Goal: Information Seeking & Learning: Learn about a topic

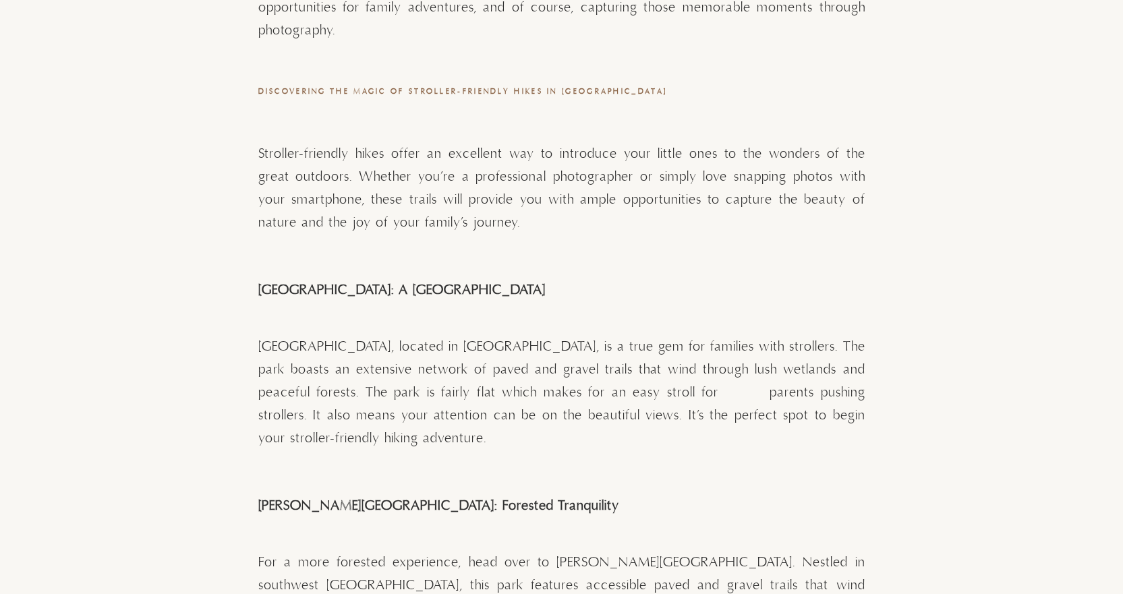
scroll to position [1484, 0]
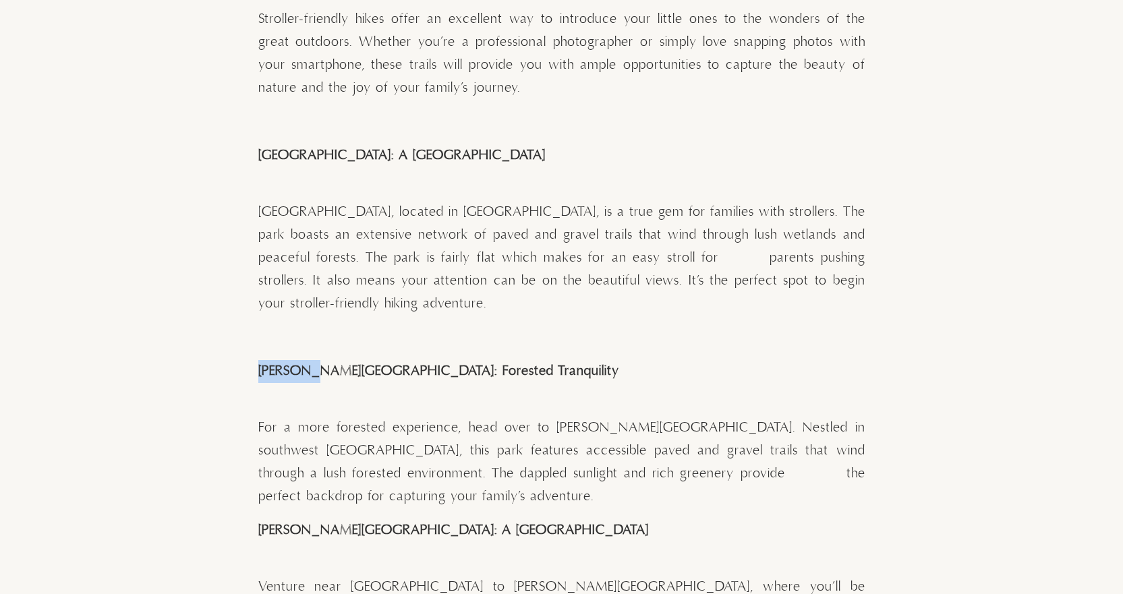
drag, startPoint x: 260, startPoint y: 343, endPoint x: 312, endPoint y: 339, distance: 52.1
click at [312, 363] on strong "[PERSON_NAME][GEOGRAPHIC_DATA]: Forested Tranquility" at bounding box center [438, 371] width 361 height 17
click at [446, 383] on p at bounding box center [561, 394] width 607 height 23
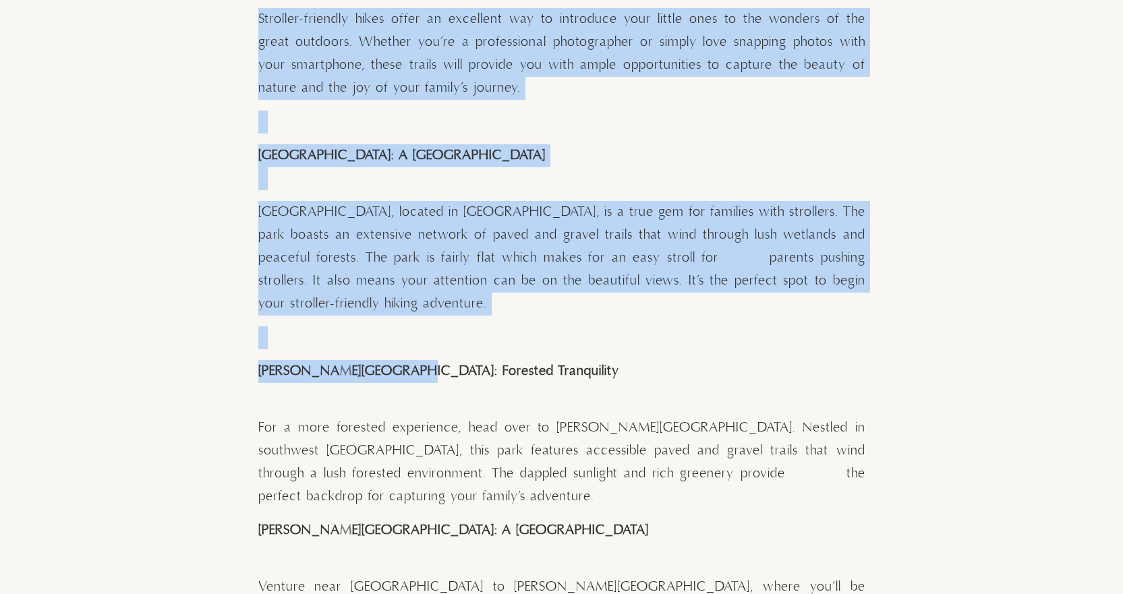
drag, startPoint x: 250, startPoint y: 343, endPoint x: 399, endPoint y: 345, distance: 149.7
click at [399, 345] on div "View comments Leave a comment Stroller-Friendly Hikes Near [GEOGRAPHIC_DATA]: A…" at bounding box center [561, 522] width 1123 height 3228
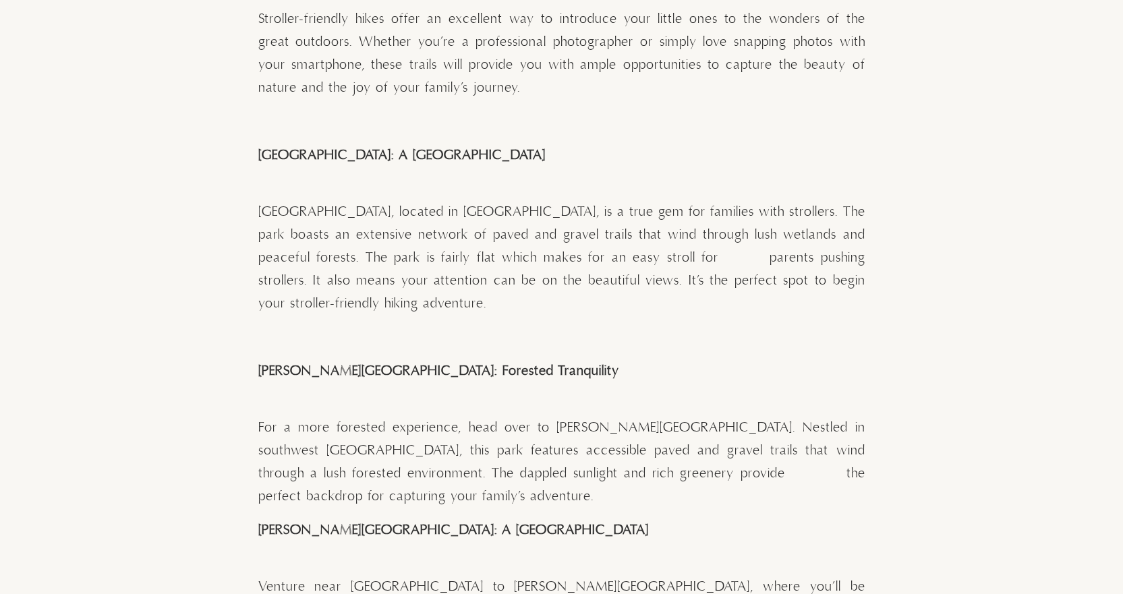
click at [407, 383] on p at bounding box center [561, 394] width 607 height 23
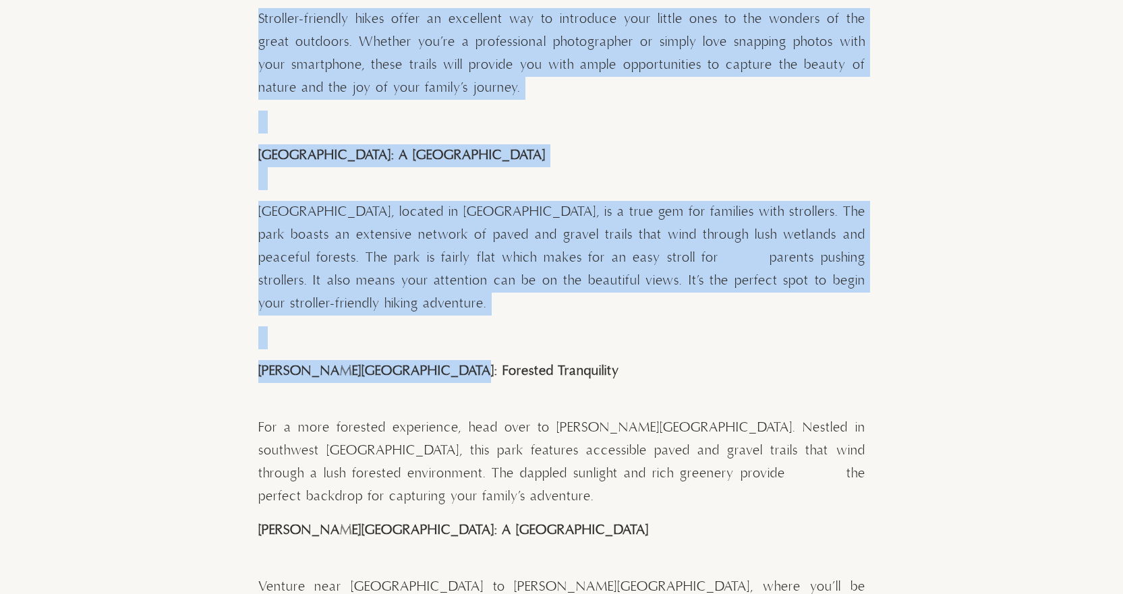
drag, startPoint x: 440, startPoint y: 349, endPoint x: 256, endPoint y: 348, distance: 184.1
click at [256, 348] on div "View comments Leave a comment Stroller-Friendly Hikes Near [GEOGRAPHIC_DATA]: A…" at bounding box center [561, 522] width 1123 height 3228
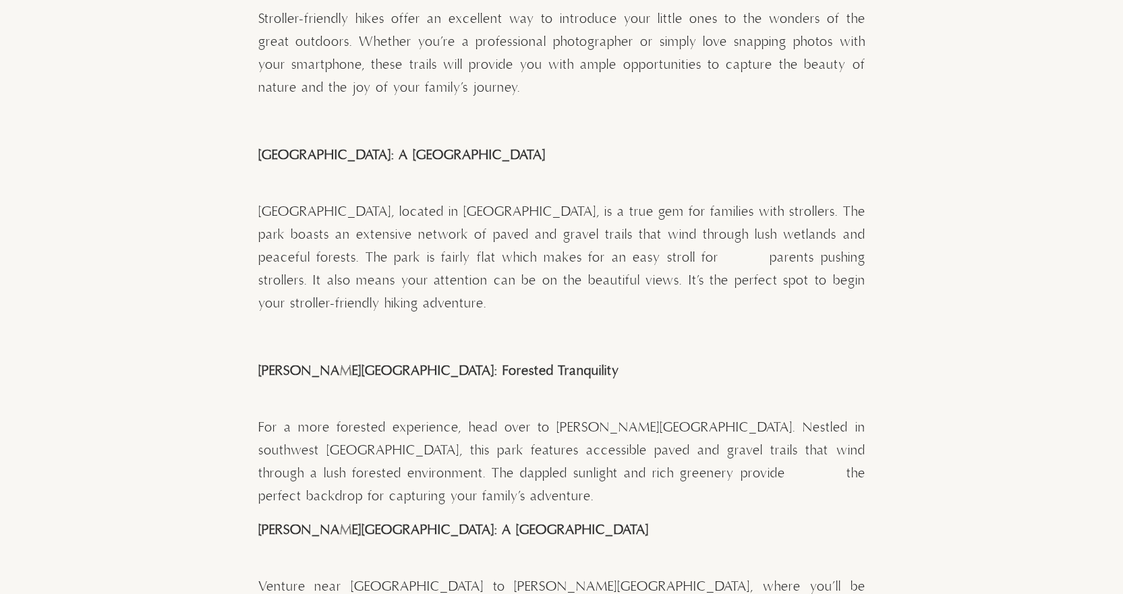
click at [417, 383] on p at bounding box center [561, 394] width 607 height 23
drag, startPoint x: 444, startPoint y: 347, endPoint x: 260, endPoint y: 346, distance: 184.1
click at [260, 363] on strong "[PERSON_NAME][GEOGRAPHIC_DATA]: Forested Tranquility" at bounding box center [438, 371] width 361 height 17
copy strong "[PERSON_NAME][GEOGRAPHIC_DATA]"
